Goal: Task Accomplishment & Management: Complete application form

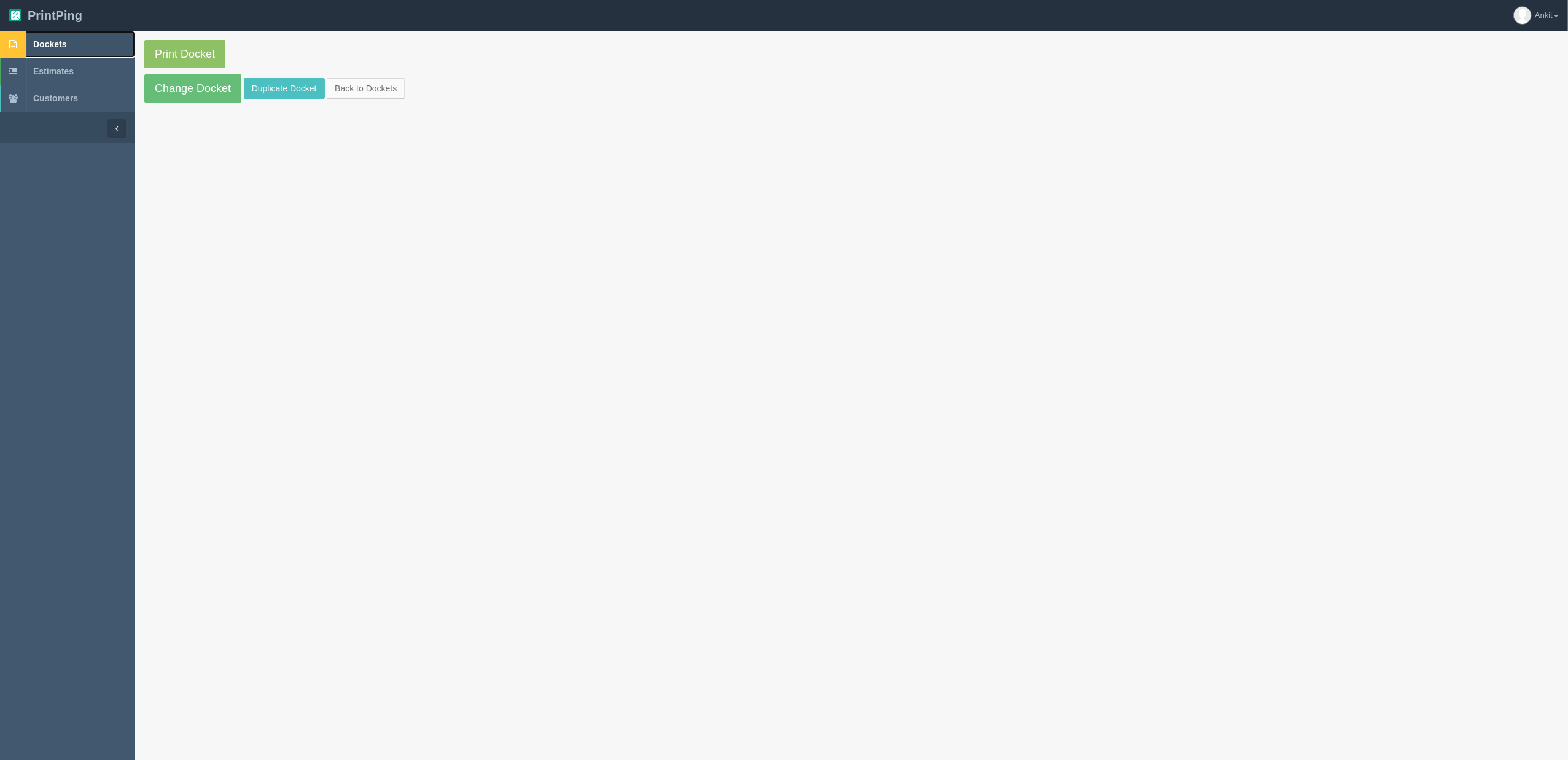
click at [73, 47] on link "Dockets" at bounding box center [67, 44] width 135 height 27
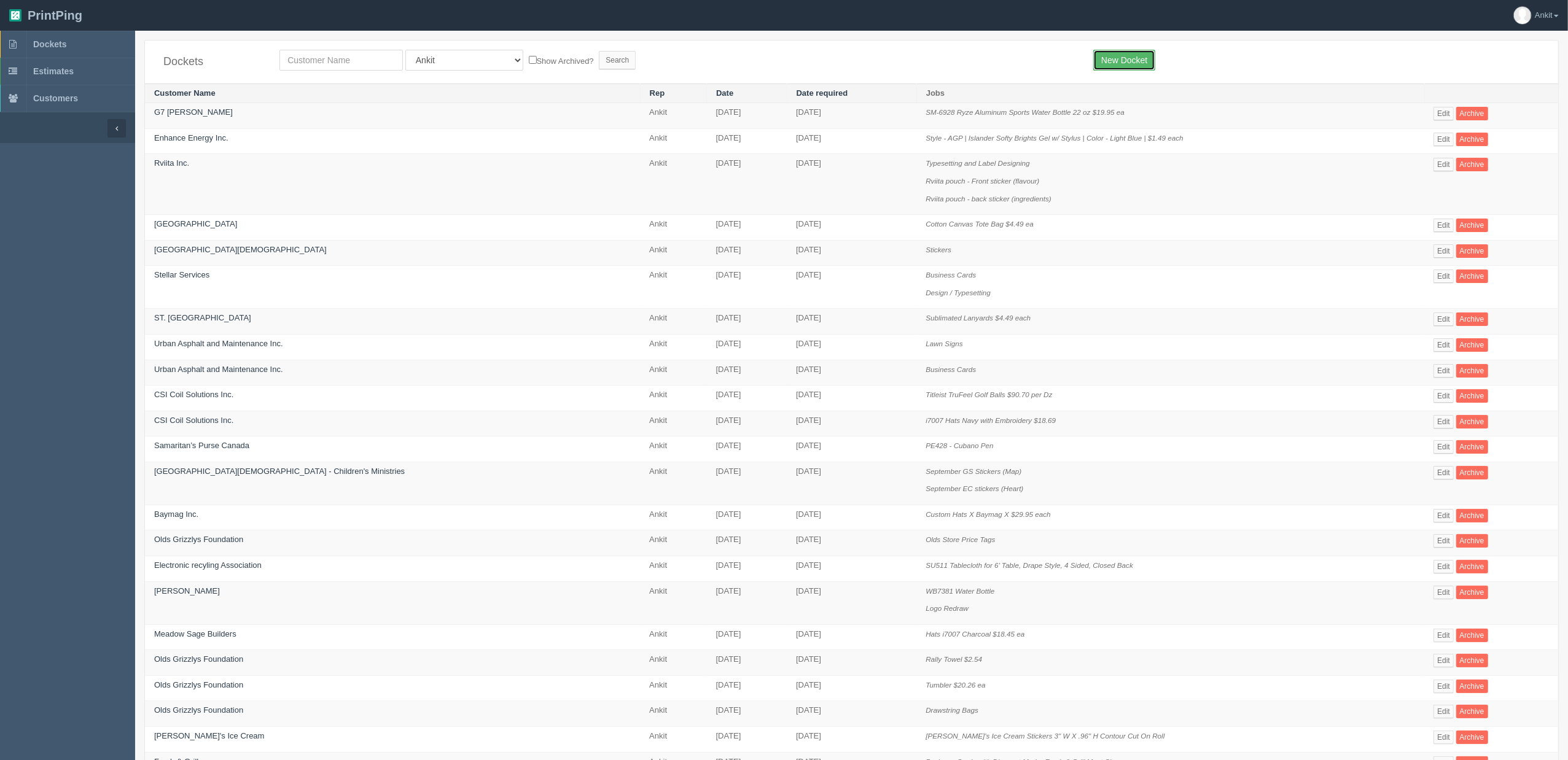
click at [1113, 60] on link "New Docket" at bounding box center [1124, 60] width 62 height 21
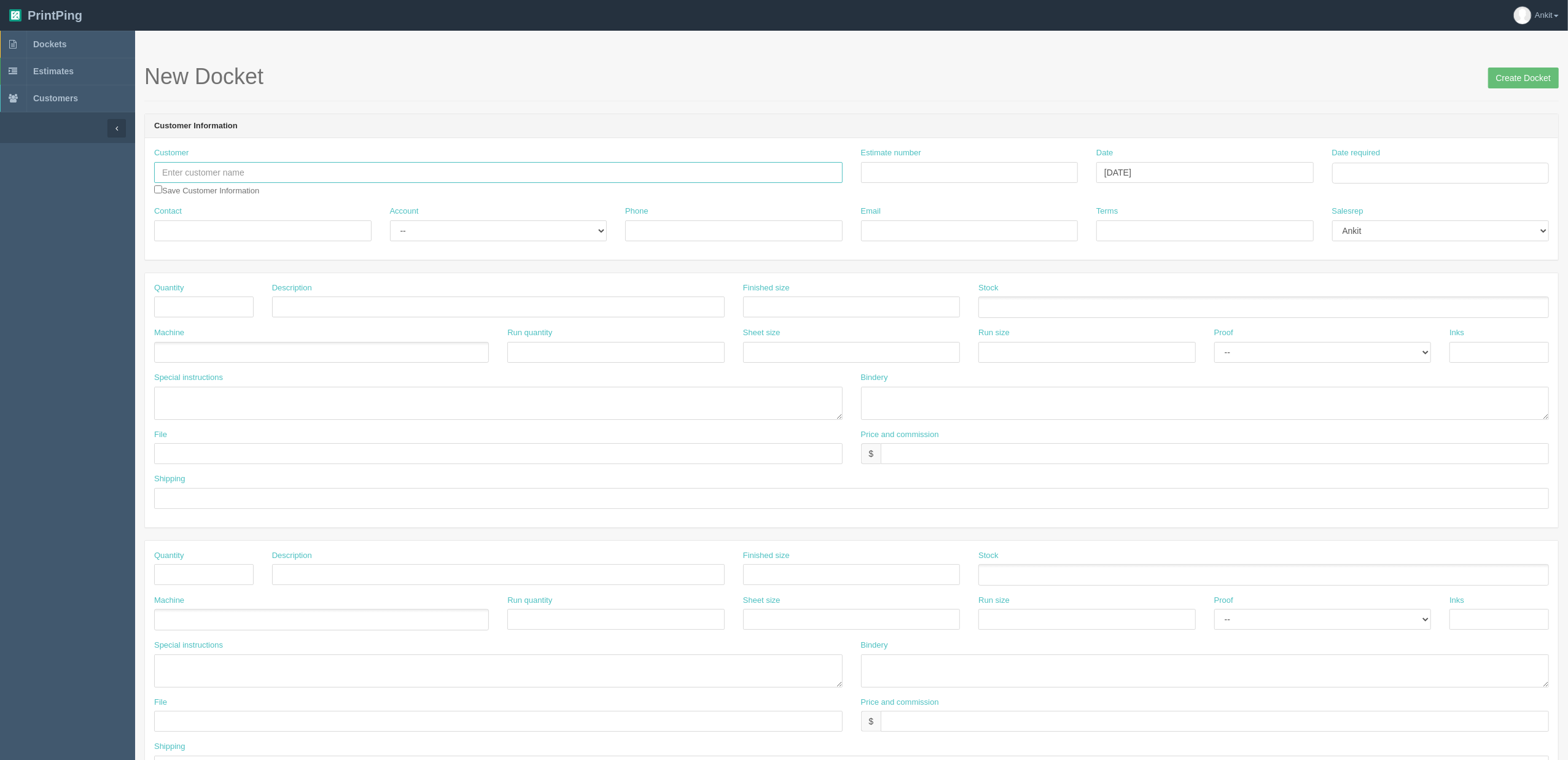
click at [283, 168] on input "text" at bounding box center [498, 172] width 688 height 21
click at [252, 164] on input "[PERSON_NAME]" at bounding box center [498, 172] width 688 height 21
drag, startPoint x: 251, startPoint y: 172, endPoint x: 136, endPoint y: 172, distance: 115.0
click at [136, 172] on section "New Docket Create Docket Customer Information Customer [PERSON_NAME] Save Custo…" at bounding box center [852, 572] width 1433 height 1084
click at [247, 172] on input "[PERSON_NAME]" at bounding box center [498, 172] width 688 height 21
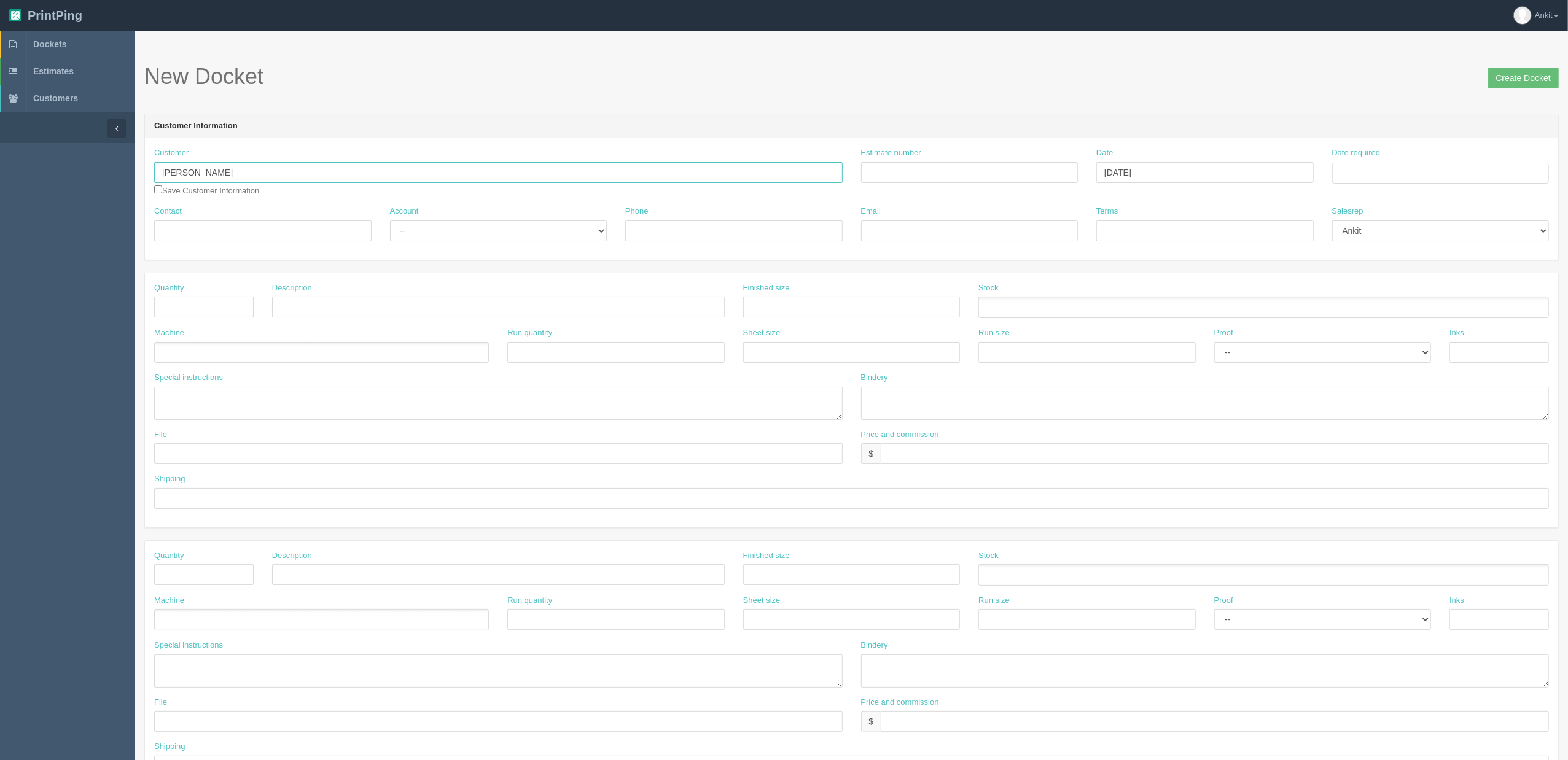
click at [245, 174] on input "[PERSON_NAME]" at bounding box center [498, 172] width 688 height 21
paste input "Uwalaka Eme"
click at [188, 168] on input "[PERSON_NAME] Eme" at bounding box center [498, 172] width 688 height 21
drag, startPoint x: 313, startPoint y: 173, endPoint x: 150, endPoint y: 177, distance: 163.0
click at [150, 177] on div "Customer [PERSON_NAME] ([PERSON_NAME]) [PERSON_NAME] Save Customer Information" at bounding box center [499, 177] width 707 height 58
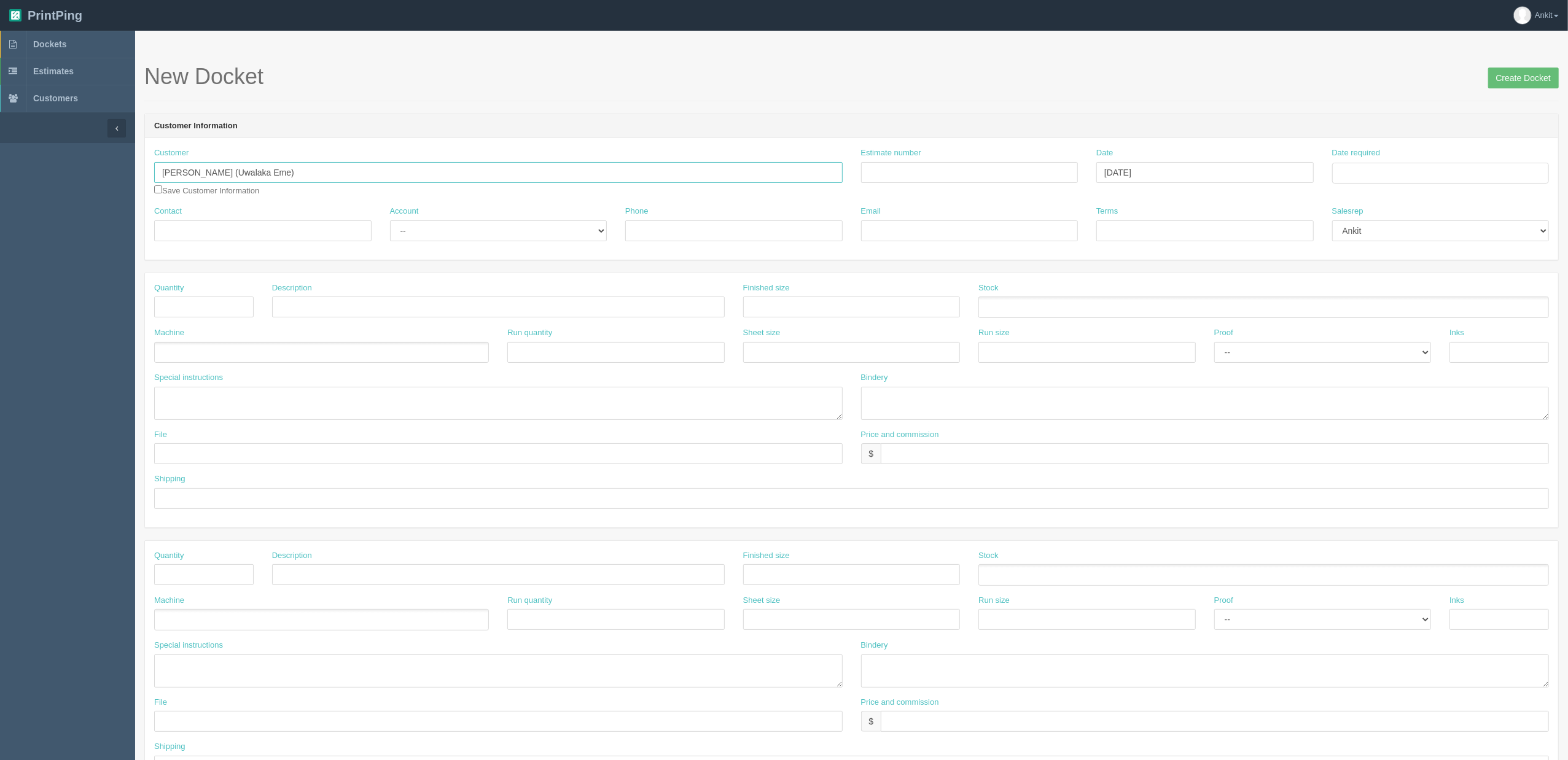
type input "[PERSON_NAME] (Uwalaka Eme)"
click at [209, 227] on input "Contact" at bounding box center [263, 230] width 218 height 21
paste input "[PERSON_NAME] (Uwalaka Eme)"
type input "[PERSON_NAME] (Uwalaka Eme)"
click at [428, 236] on select "-- Existing Client Allrush Client Rep Client" at bounding box center [499, 230] width 218 height 21
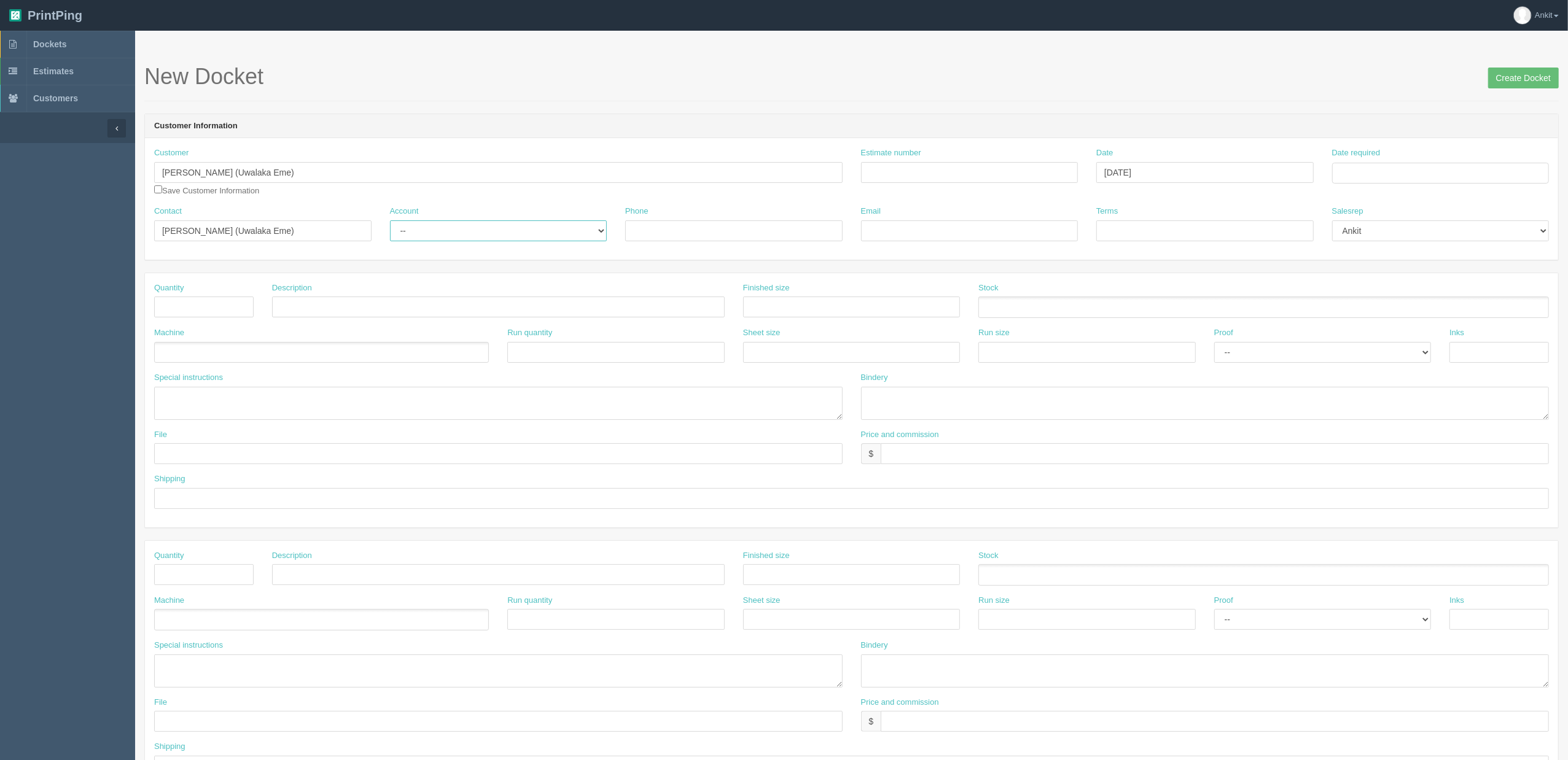
select select "Allrush Client"
click at [390, 220] on select "-- Existing Client Allrush Client Rep Client" at bounding box center [499, 230] width 218 height 21
click at [189, 307] on input "text" at bounding box center [204, 307] width 100 height 21
type input "30"
click at [236, 363] on ul at bounding box center [321, 352] width 335 height 21
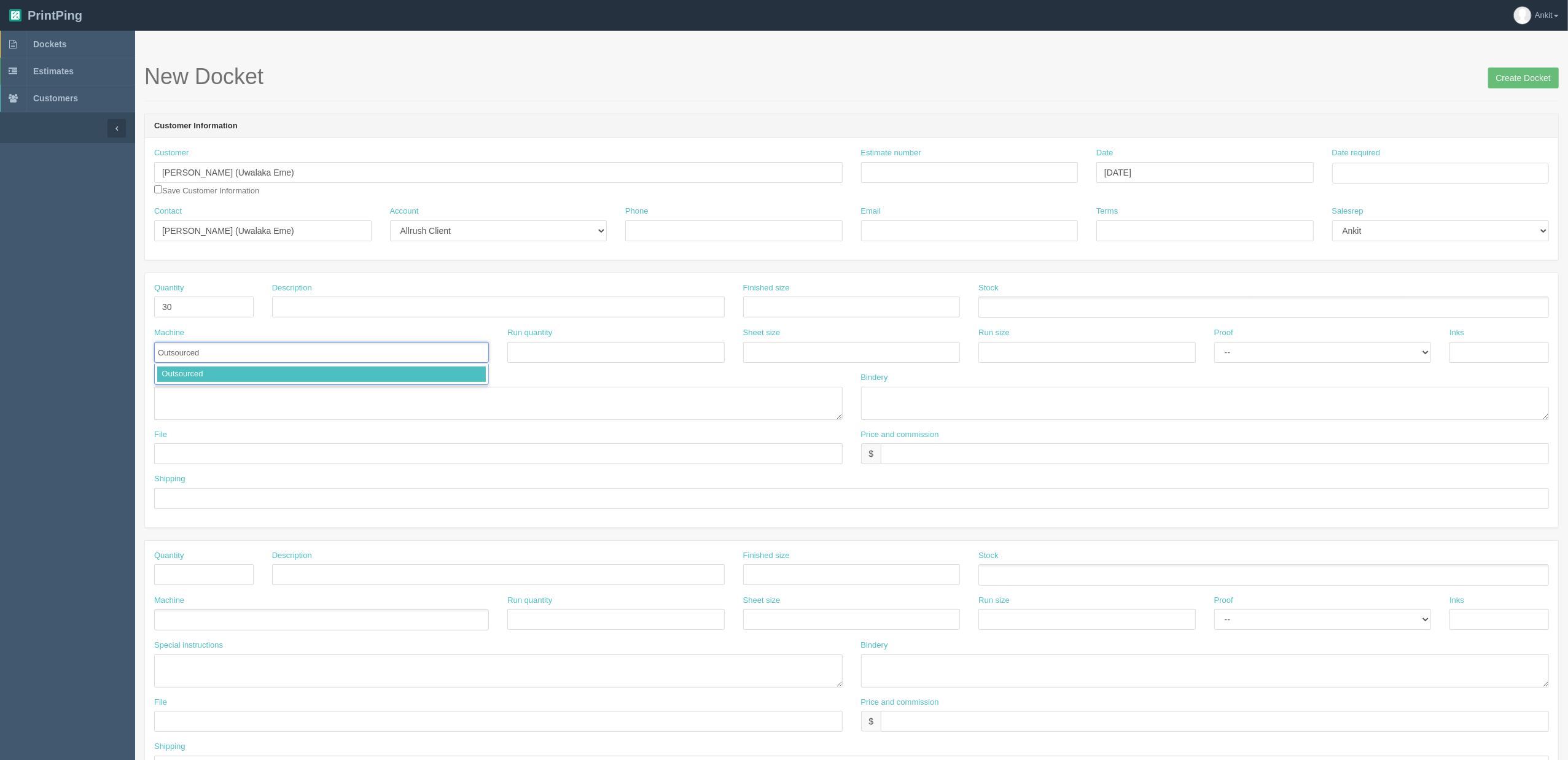
type input "Outsourced"
click at [198, 403] on textarea at bounding box center [498, 403] width 688 height 33
click at [253, 393] on textarea "PO to DML | DT12" at bounding box center [498, 403] width 688 height 33
drag, startPoint x: 252, startPoint y: 396, endPoint x: 212, endPoint y: 396, distance: 40.0
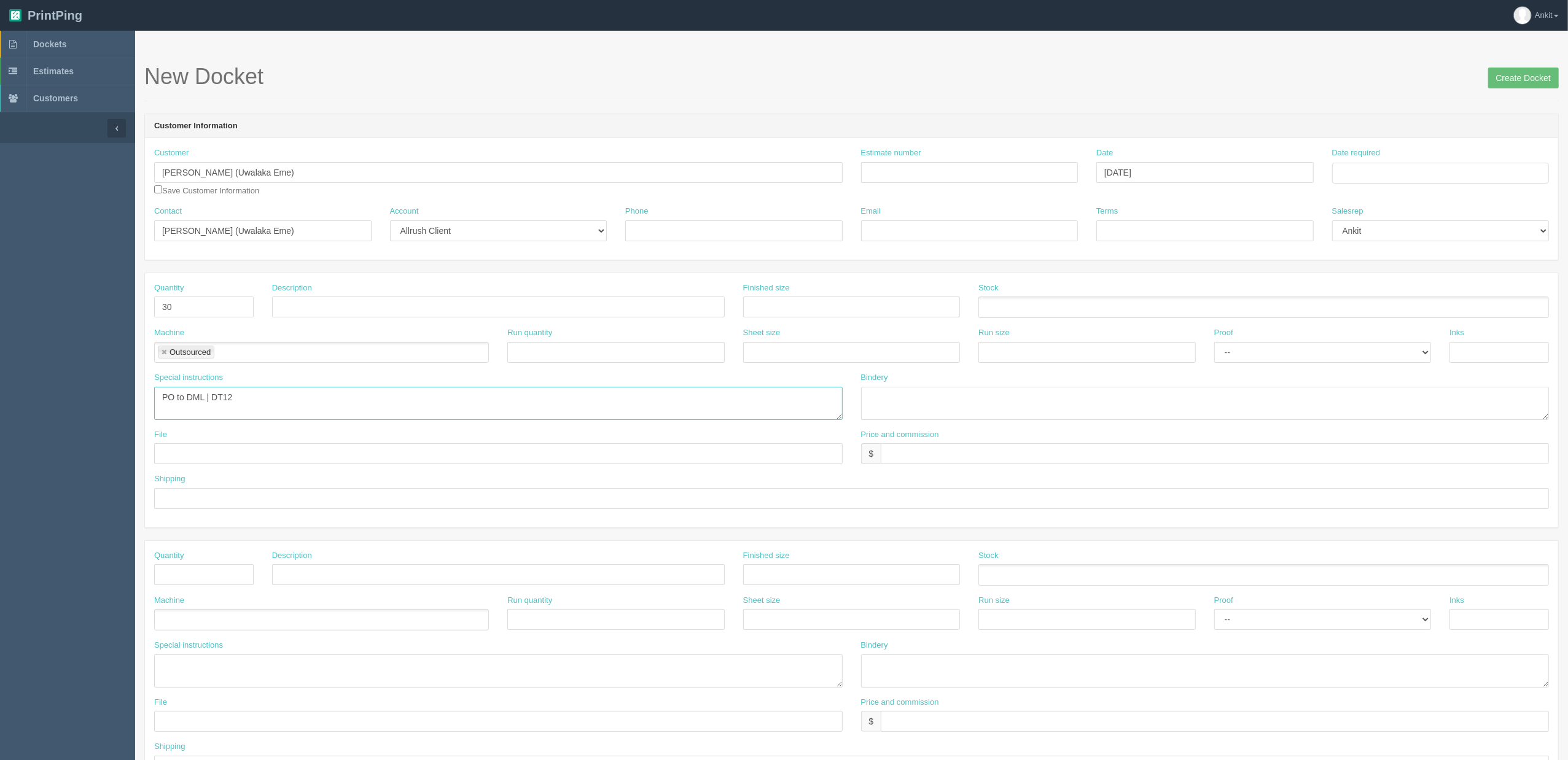
click at [212, 396] on textarea "PO to DML | DT12" at bounding box center [498, 403] width 688 height 33
paste textarea "Style – DT12 Traditional 5-Panel Trucker Cap"
click at [442, 399] on textarea "PO to DML | Style – DT12 Traditional 5-Panel Trucker Cap | Color Navy |" at bounding box center [498, 403] width 688 height 33
click at [551, 391] on textarea "PO to DML | Style – DT12 Traditional 5-Panel Trucker Cap | Color Navy | Qty 30 …" at bounding box center [498, 403] width 688 height 33
click at [580, 389] on textarea "PO to DML | Style – DT12 Traditional 5-Panel Trucker Cap | Color Navy | Qty 30 …" at bounding box center [498, 403] width 688 height 33
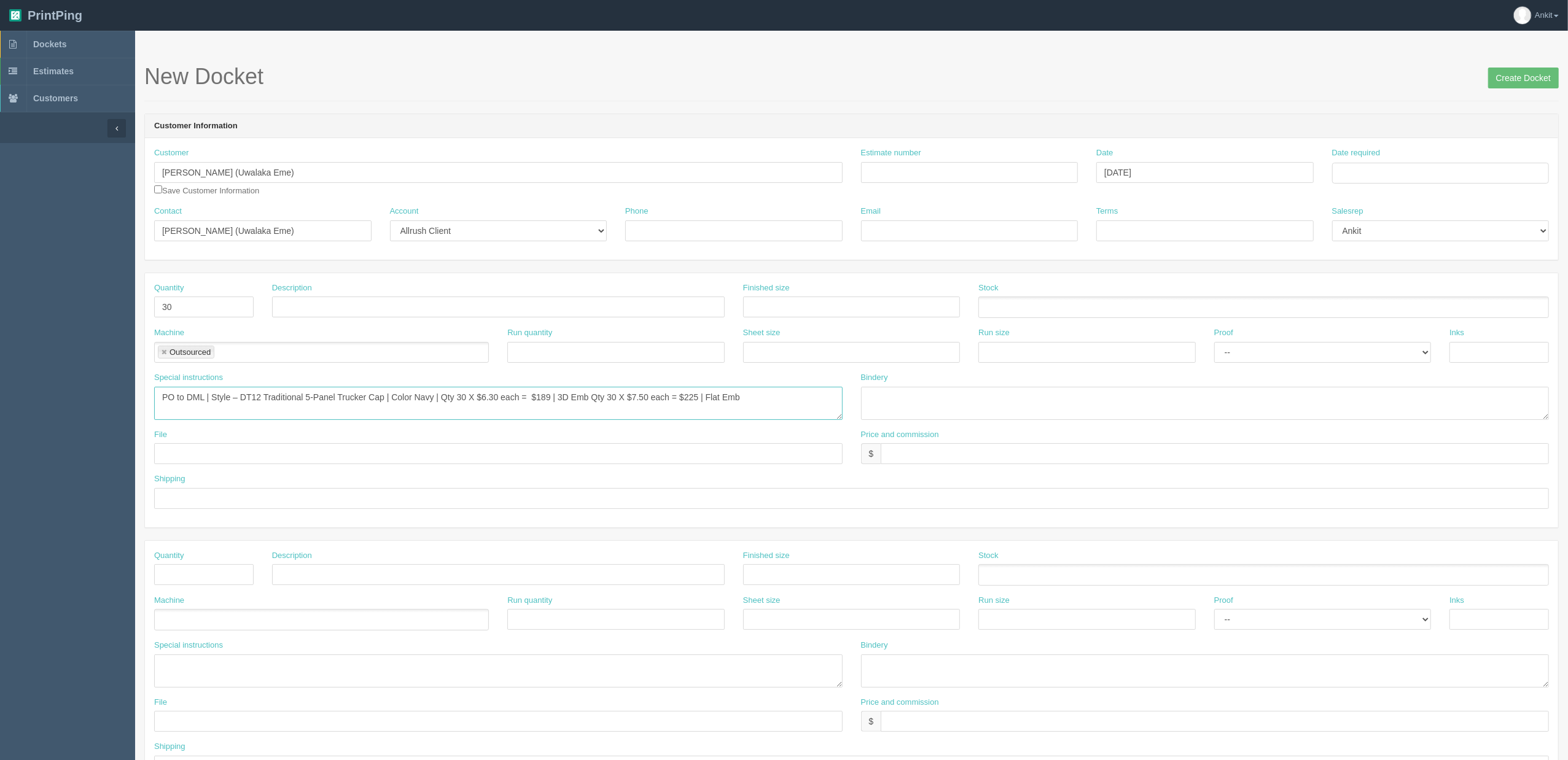
click at [770, 399] on textarea "PO to DML | Style – DT12 Traditional 5-Panel Trucker Cap | Color Navy | Qty 30 …" at bounding box center [498, 403] width 688 height 33
drag, startPoint x: 181, startPoint y: 403, endPoint x: 166, endPoint y: 409, distance: 16.2
type textarea "PO to DML | Style – DT12 Traditional 5-Panel Trucker Cap | Color Navy | Qty 30 …"
click at [907, 445] on div "Price and commission $" at bounding box center [1205, 447] width 688 height 36
click at [212, 460] on input "text" at bounding box center [498, 454] width 688 height 21
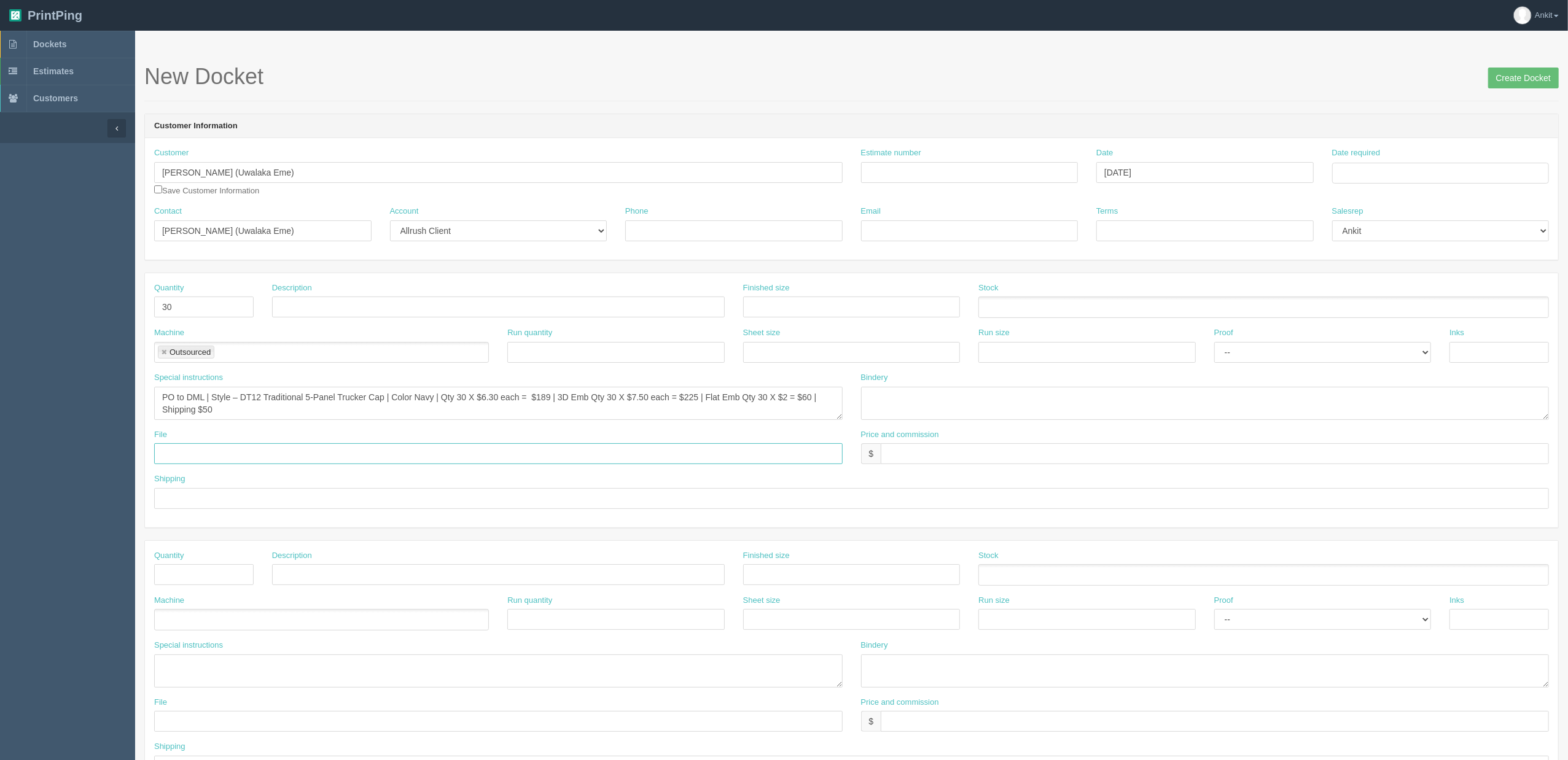
click at [204, 455] on input "text" at bounding box center [498, 454] width 688 height 21
paste input "QUOTE 30175065 - EU40"
drag, startPoint x: 218, startPoint y: 453, endPoint x: 333, endPoint y: 453, distance: 115.0
click at [333, 453] on input "sent to vendor - QUOTE 30175065 - EU40" at bounding box center [498, 454] width 688 height 21
type input "sent to vendor"
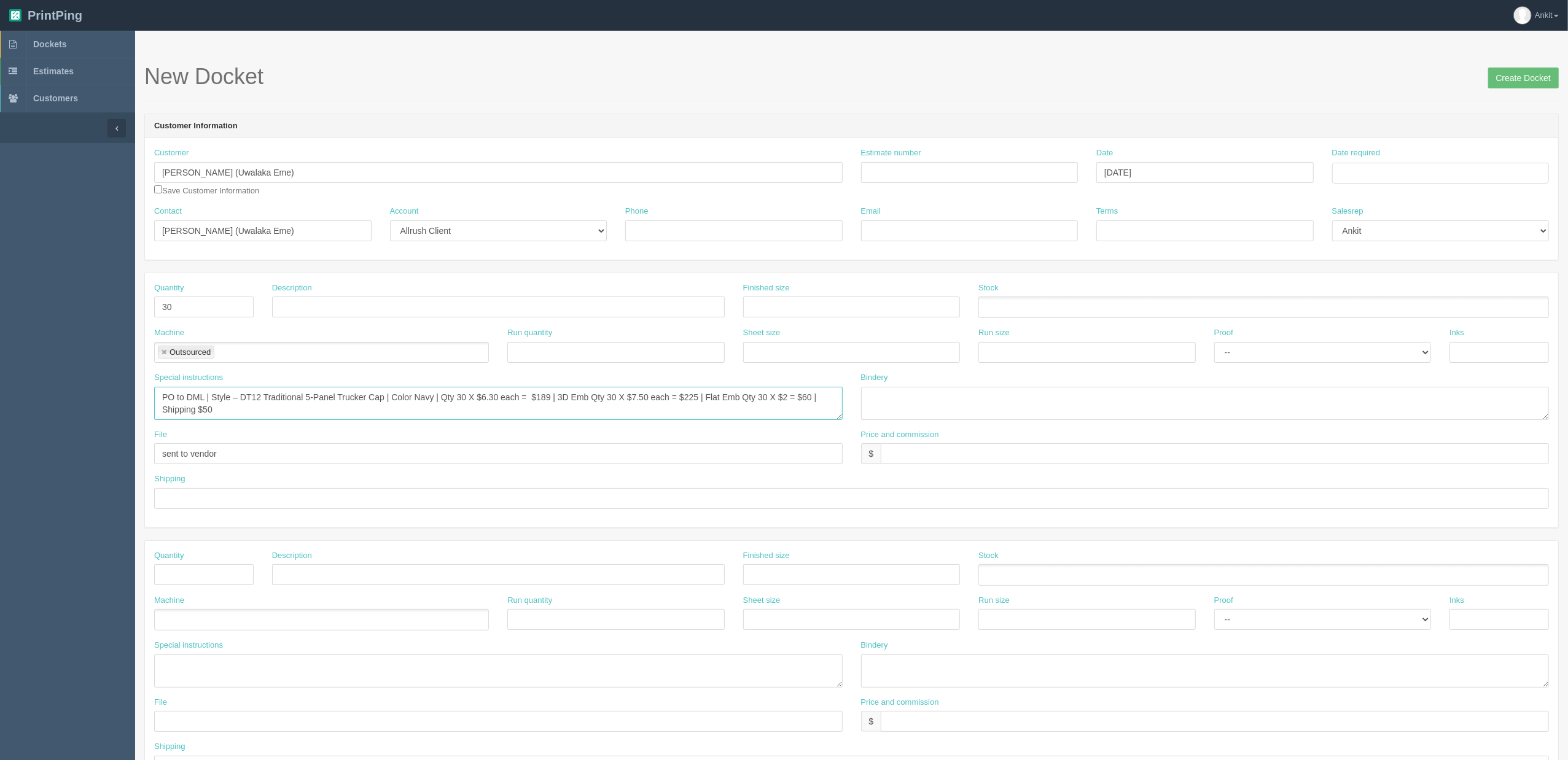
drag, startPoint x: 259, startPoint y: 404, endPoint x: 268, endPoint y: 403, distance: 9.1
click at [259, 404] on textarea "PO to DML | Style – DT12 Traditional 5-Panel Trucker Cap | Color Navy | Qty 30 …" at bounding box center [498, 403] width 688 height 33
click at [284, 408] on textarea "PO to DML | Style – DT12 Traditional 5-Panel Trucker Cap | Color Navy | Qty 30 …" at bounding box center [498, 403] width 688 height 33
click at [269, 412] on textarea "PO to DML | Style – DT12 Traditional 5-Panel Trucker Cap | Color Navy | Qty 30 …" at bounding box center [498, 403] width 688 height 33
click at [273, 415] on textarea "PO to DML | Style – DT12 Traditional 5-Panel Trucker Cap | Color Navy | Qty 30 …" at bounding box center [498, 403] width 688 height 33
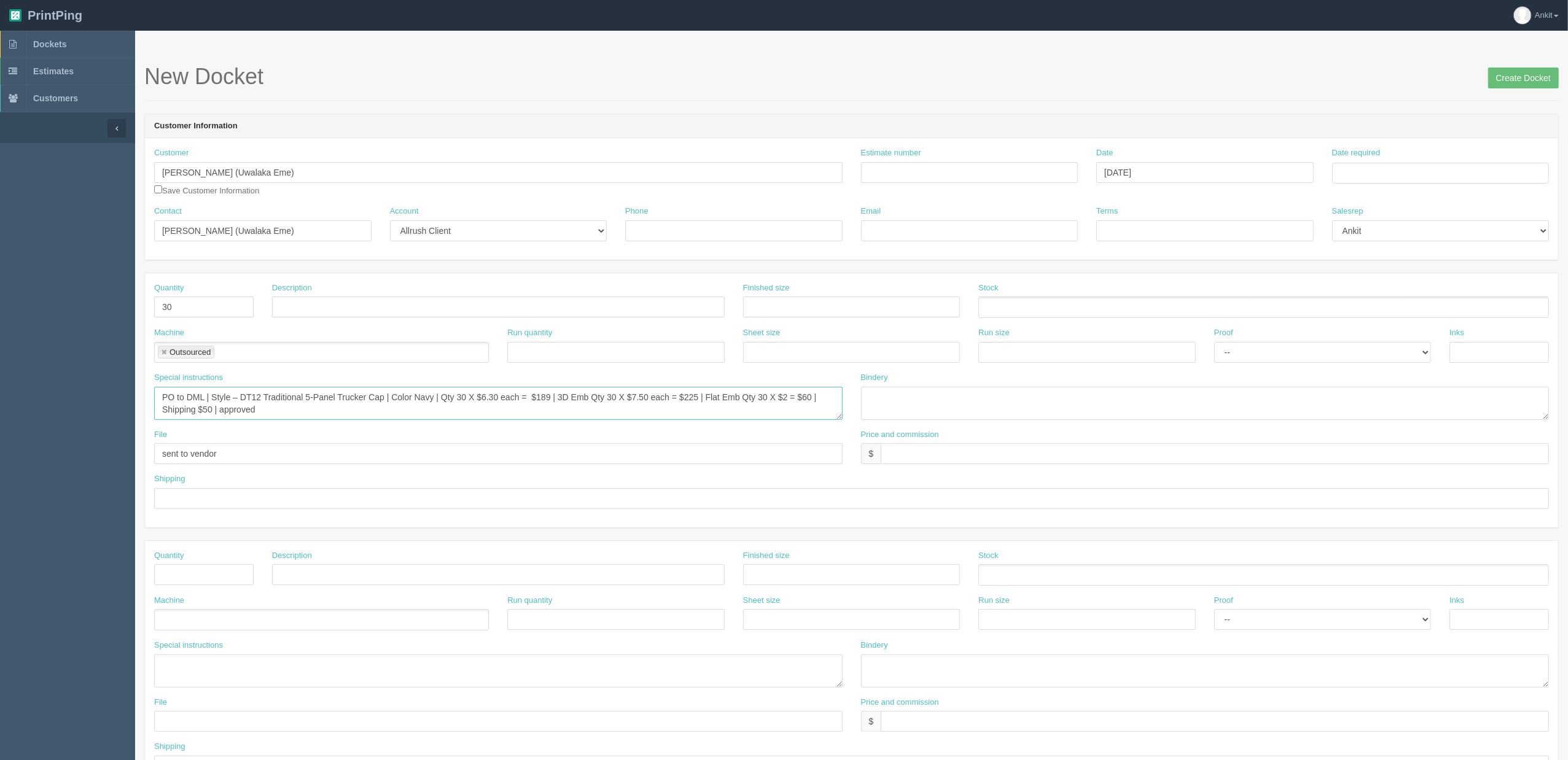
paste textarea "QUOTE 30175065 - EU40"
type textarea "PO to DML | Style – DT12 Traditional 5-Panel Trucker Cap | Color Navy | Qty 30 …"
click at [156, 192] on input "checkbox" at bounding box center [158, 189] width 8 height 8
checkbox input "true"
click at [926, 232] on input "Email" at bounding box center [970, 230] width 218 height 21
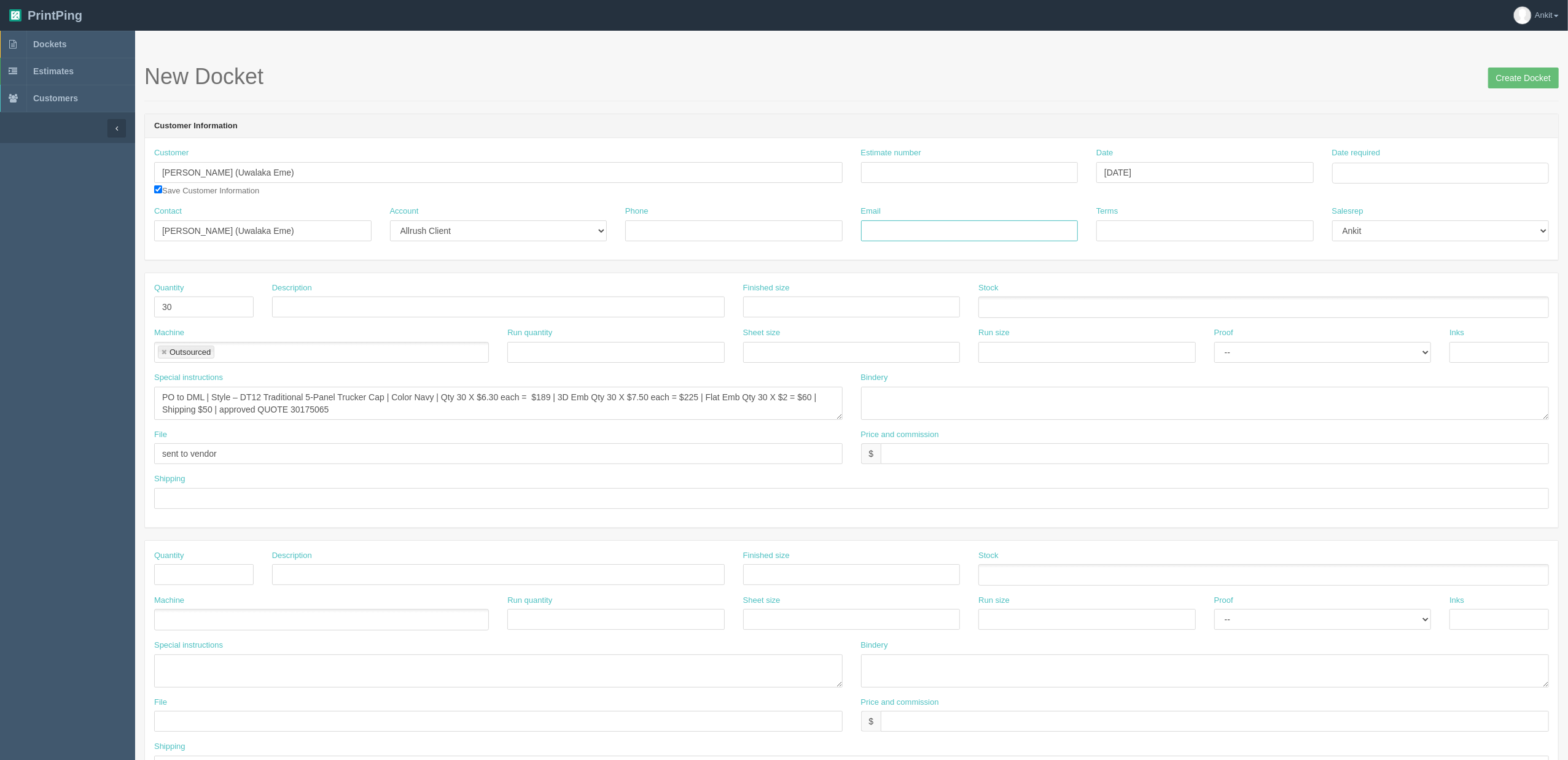
paste input "[EMAIL_ADDRESS][DOMAIN_NAME]"
type input "[EMAIL_ADDRESS][DOMAIN_NAME]"
click at [728, 232] on input "Phone" at bounding box center [734, 230] width 218 height 21
type input "n/a"
click at [869, 180] on input "Estimate number" at bounding box center [970, 172] width 218 height 21
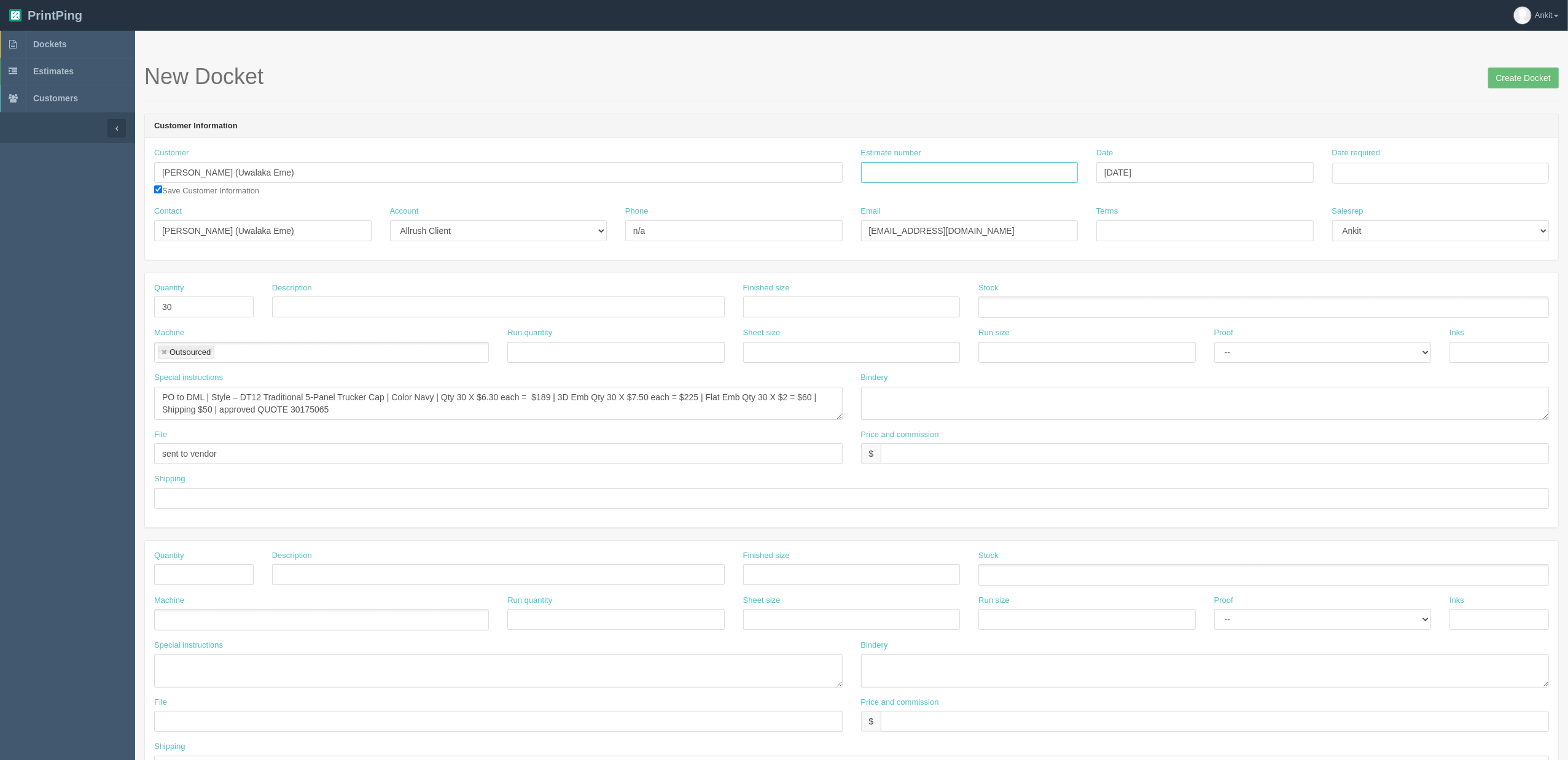
click at [903, 174] on input "Estimate number" at bounding box center [970, 172] width 218 height 21
type input "6027"
click at [1126, 221] on input "Terms" at bounding box center [1205, 230] width 218 height 21
type input "COD %50 Deposit"
click at [1351, 178] on input "Date required" at bounding box center [1441, 173] width 218 height 21
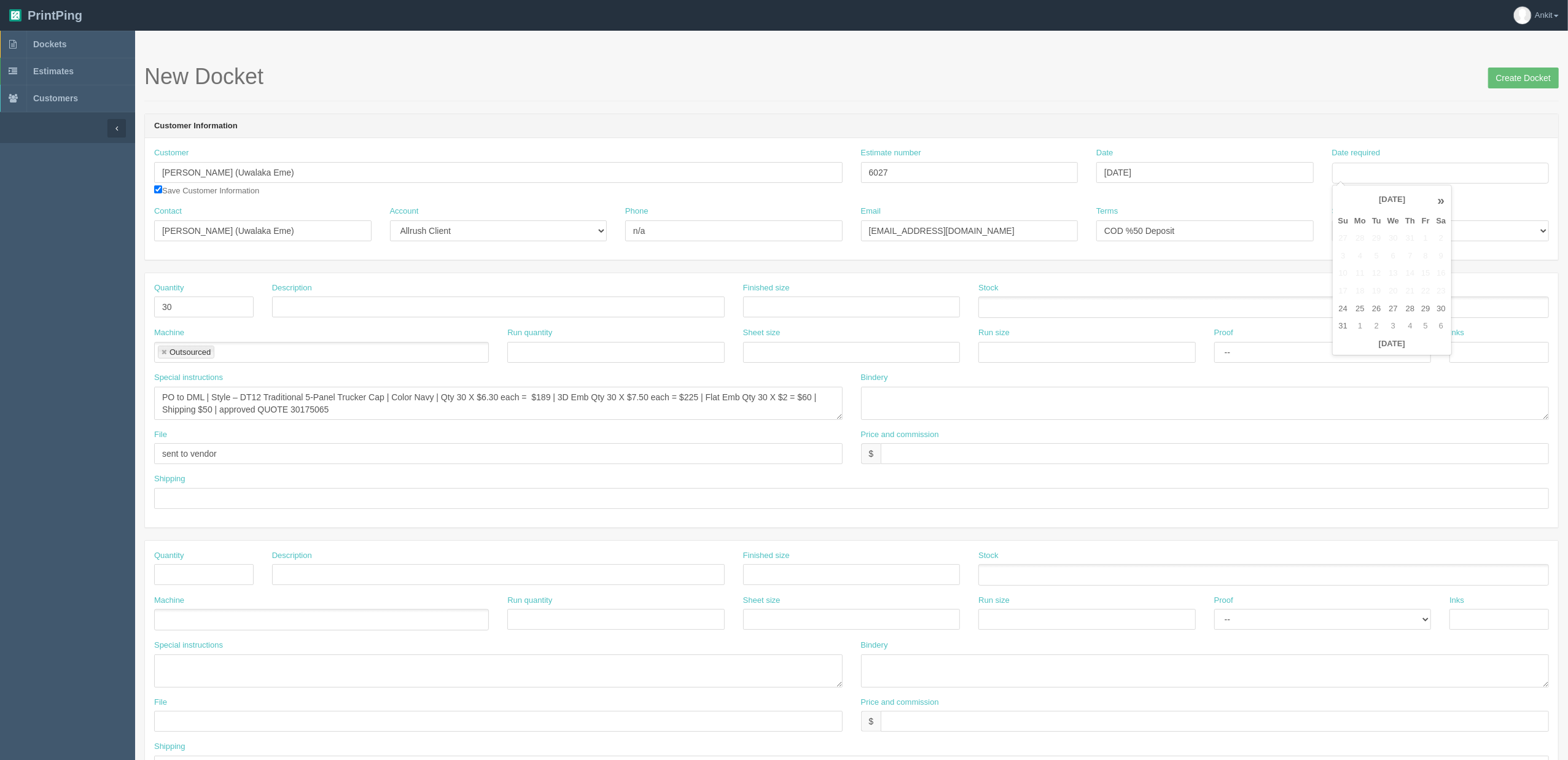
click at [1381, 202] on th "[DATE]" at bounding box center [1392, 200] width 82 height 25
click at [1359, 375] on span "Sep" at bounding box center [1354, 375] width 29 height 33
click at [1430, 274] on td "19" at bounding box center [1426, 274] width 15 height 18
type input "[DATE]"
click at [1280, 207] on div "Terms COD %50 Deposit" at bounding box center [1205, 223] width 218 height 36
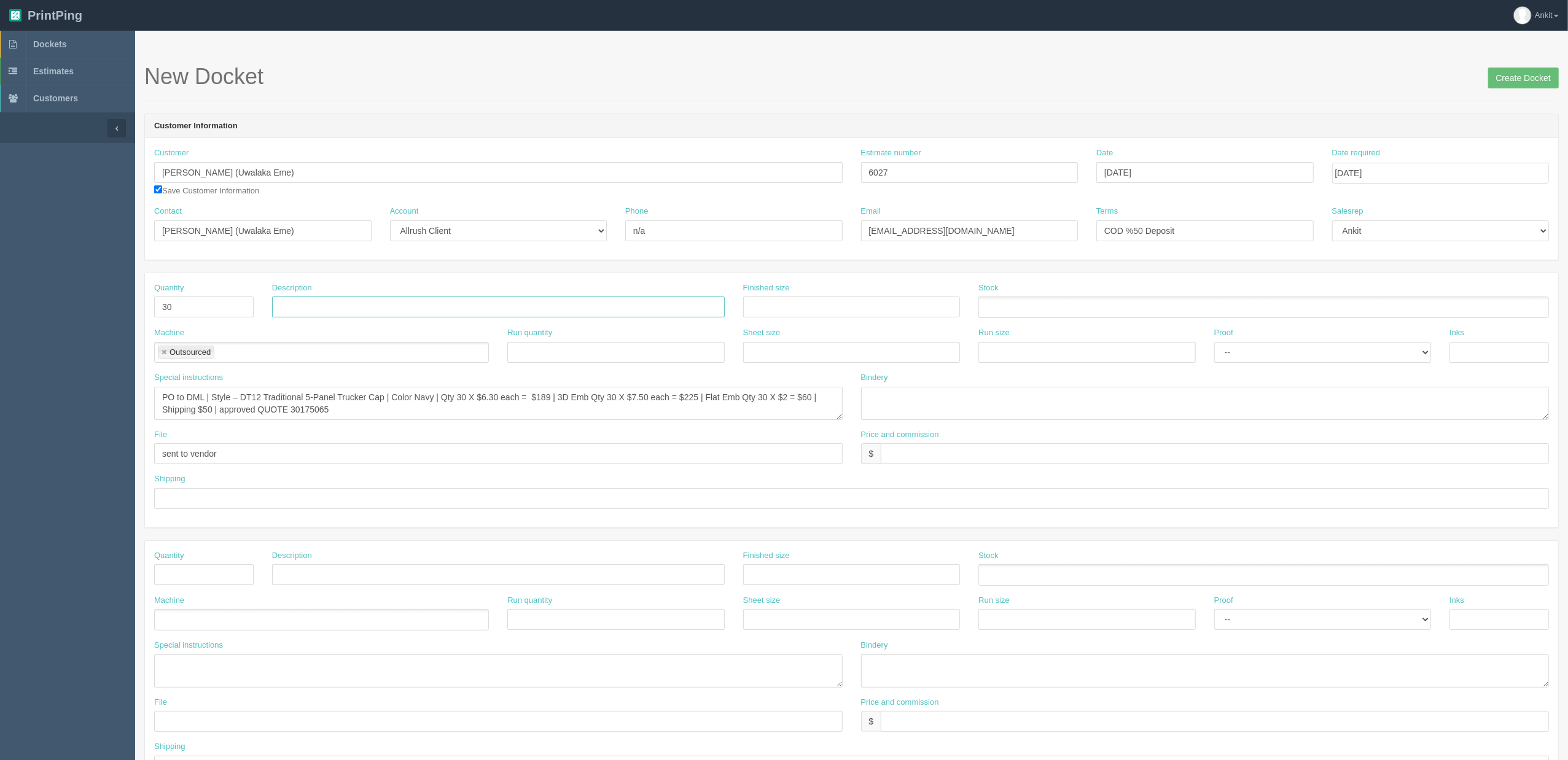
click at [357, 313] on input "text" at bounding box center [498, 307] width 453 height 21
type input "EU40 Hats $29.95 each"
click at [899, 456] on input "text" at bounding box center [1215, 454] width 668 height 21
click at [920, 458] on input "$" at bounding box center [1215, 454] width 668 height 21
click at [1006, 458] on input "$898.50 AG$31.44 AR$" at bounding box center [1215, 454] width 668 height 21
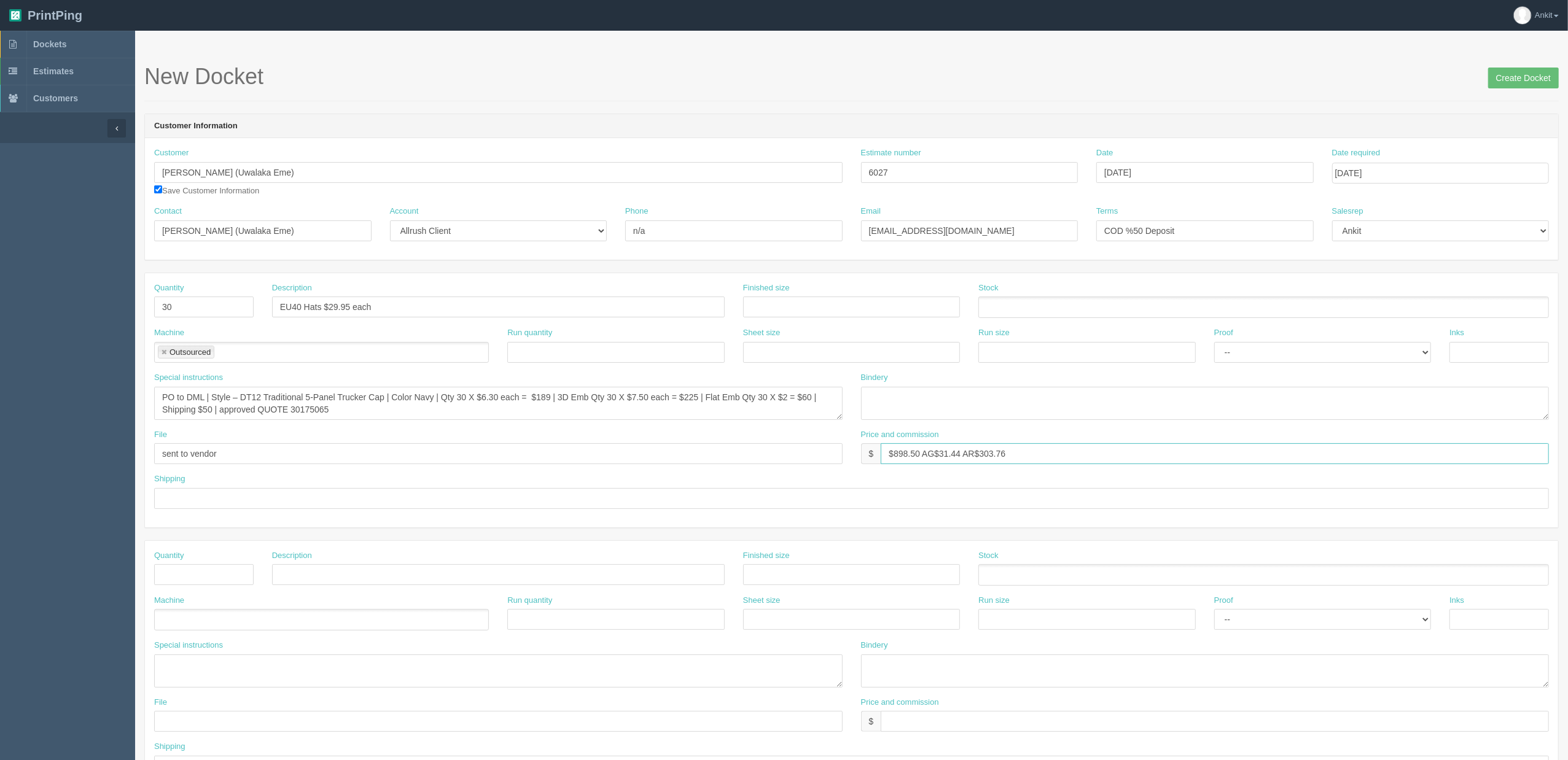
type input "$898.50 AG$31.44 AR$303.76"
click at [706, 484] on div "Shipping" at bounding box center [852, 491] width 1395 height 36
click at [214, 509] on input "text" at bounding box center [852, 498] width 1395 height 21
drag, startPoint x: 249, startPoint y: 504, endPoint x: 150, endPoint y: 504, distance: 99.0
click at [150, 504] on div "Shipping call/email for pick up" at bounding box center [852, 495] width 1413 height 45
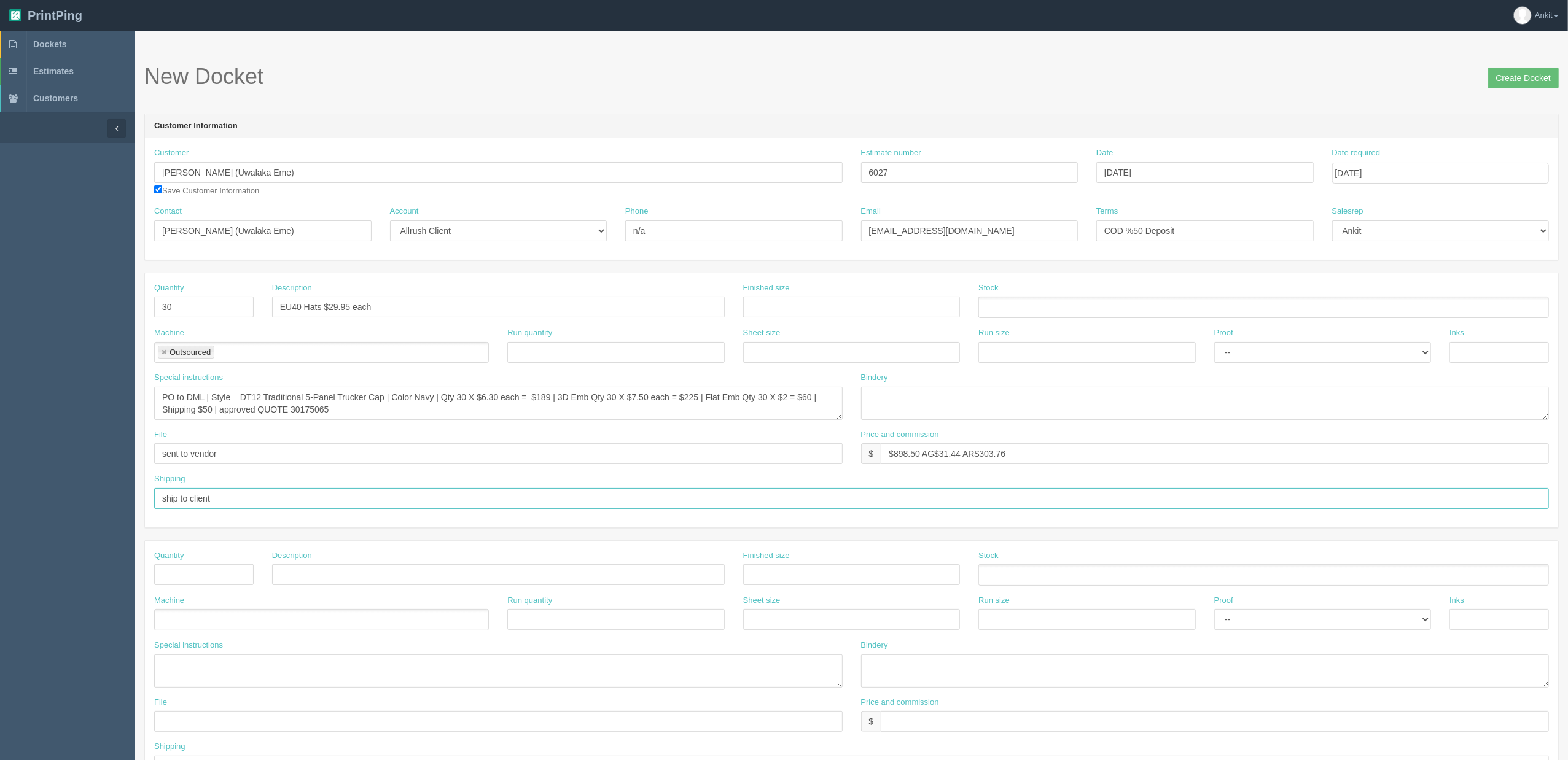
type input "call/email for pick up"
click at [277, 506] on input "call/email for pick up" at bounding box center [852, 498] width 1395 height 21
click at [297, 477] on div "Shipping call/email for pick up" at bounding box center [852, 491] width 1395 height 36
click at [1530, 76] on input "Create Docket" at bounding box center [1523, 78] width 71 height 21
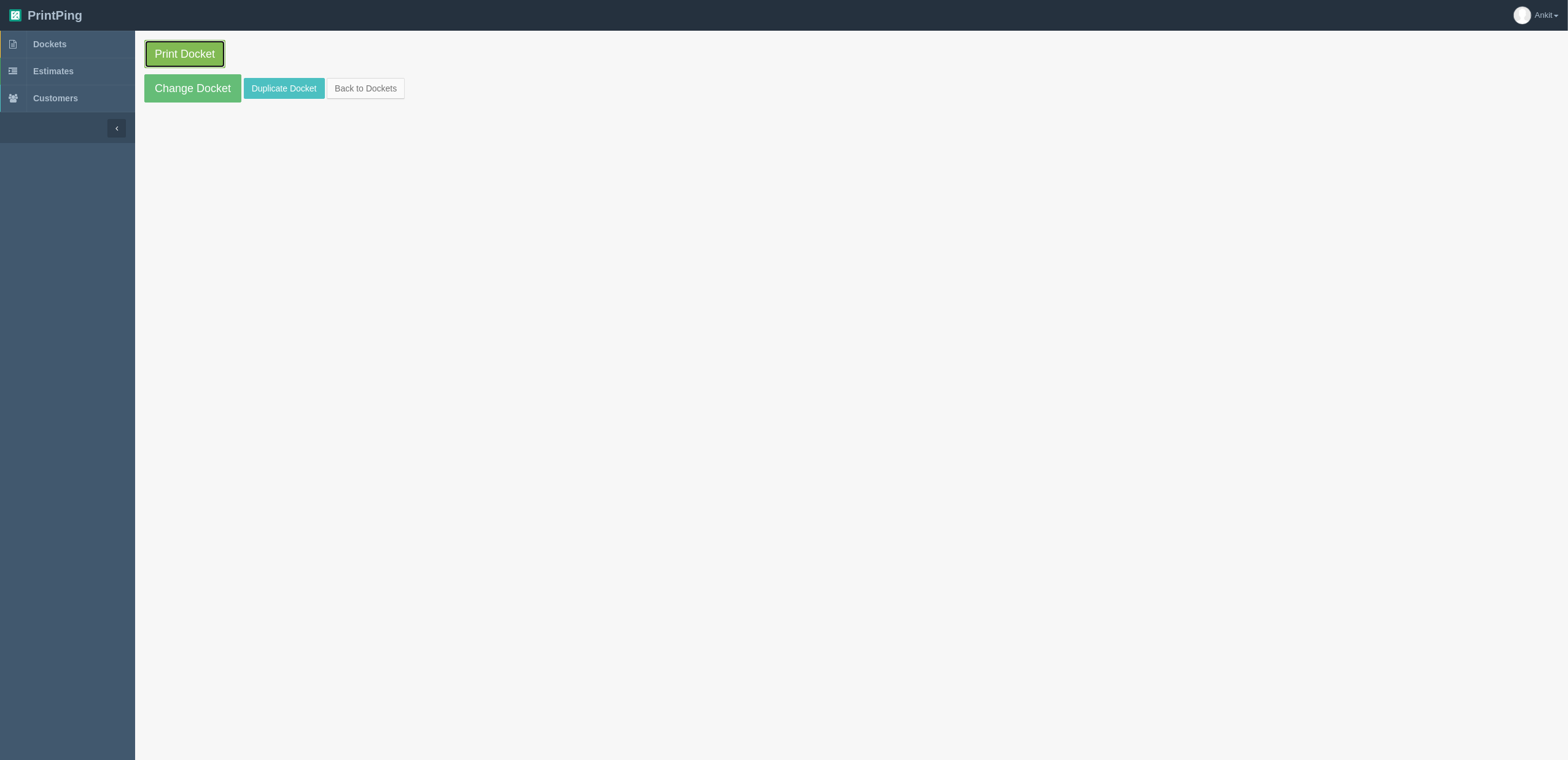
click at [187, 53] on link "Print Docket" at bounding box center [185, 54] width 81 height 28
